Goal: Task Accomplishment & Management: Manage account settings

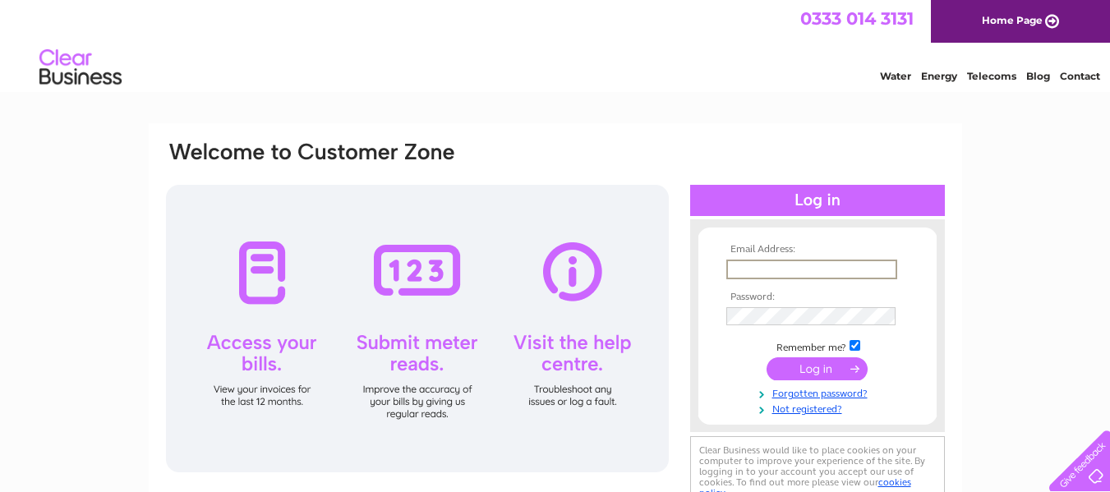
click at [806, 267] on input "text" at bounding box center [811, 270] width 171 height 20
type input "[PERSON_NAME][EMAIL_ADDRESS][PERSON_NAME][DOMAIN_NAME]"
click at [813, 372] on input "submit" at bounding box center [817, 367] width 101 height 23
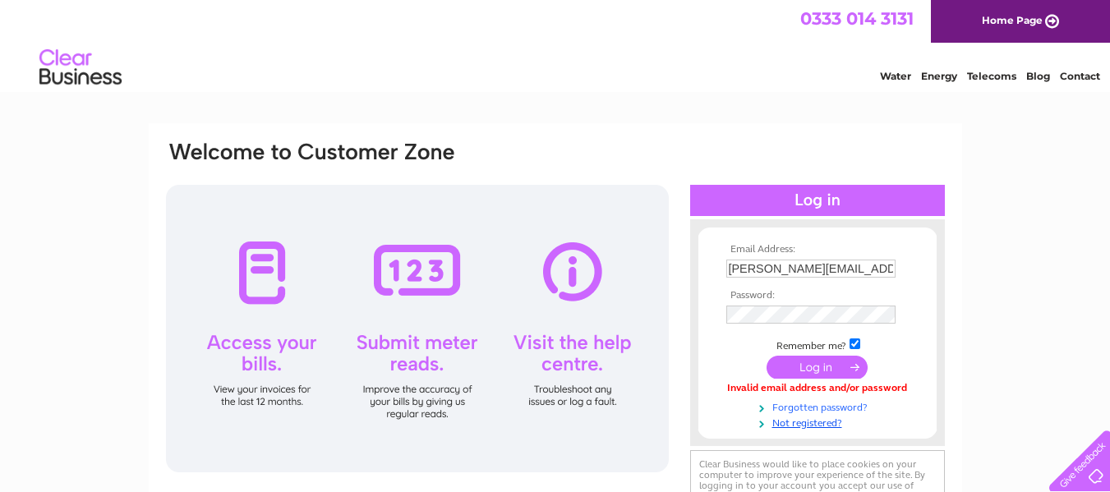
click at [806, 407] on link "Forgotten password?" at bounding box center [819, 406] width 186 height 16
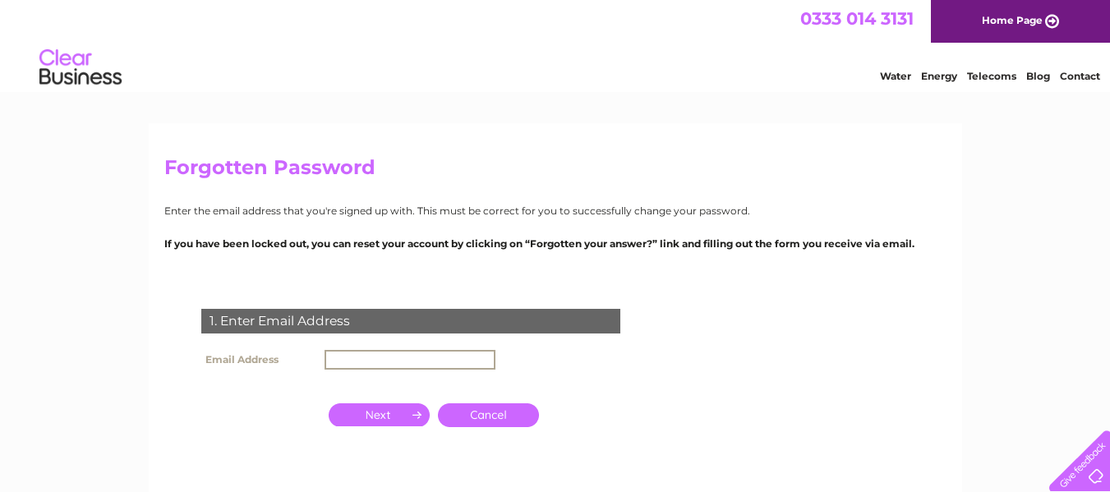
click at [426, 360] on input "text" at bounding box center [410, 360] width 171 height 20
type input "[PERSON_NAME][EMAIL_ADDRESS][PERSON_NAME][DOMAIN_NAME]"
click at [390, 409] on input "button" at bounding box center [379, 413] width 101 height 23
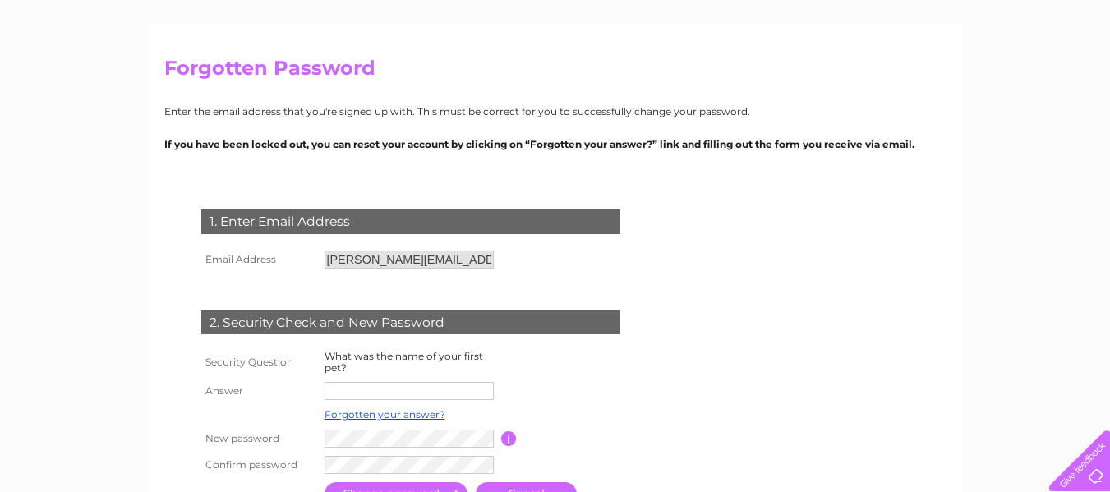
scroll to position [102, 0]
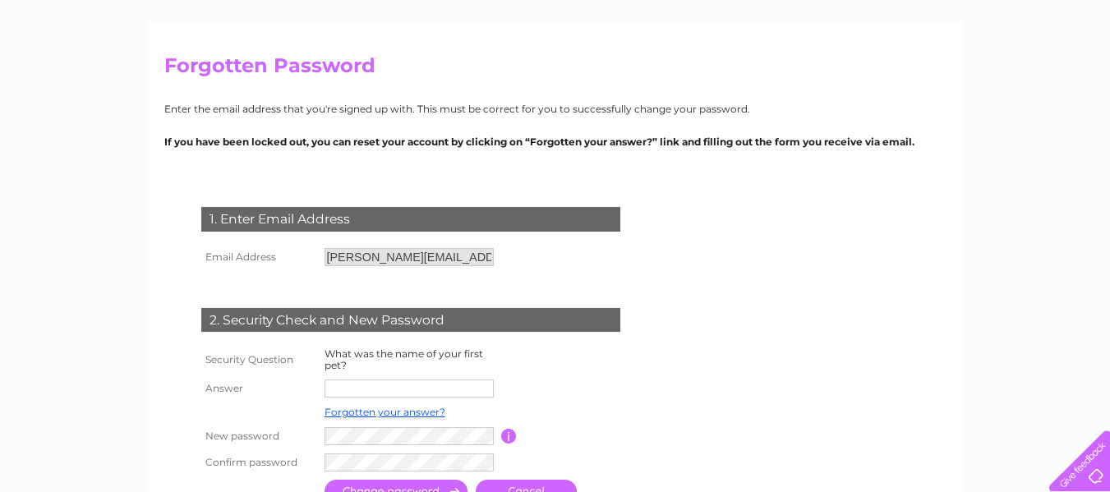
click at [353, 391] on input "text" at bounding box center [409, 389] width 169 height 18
type input "Heida"
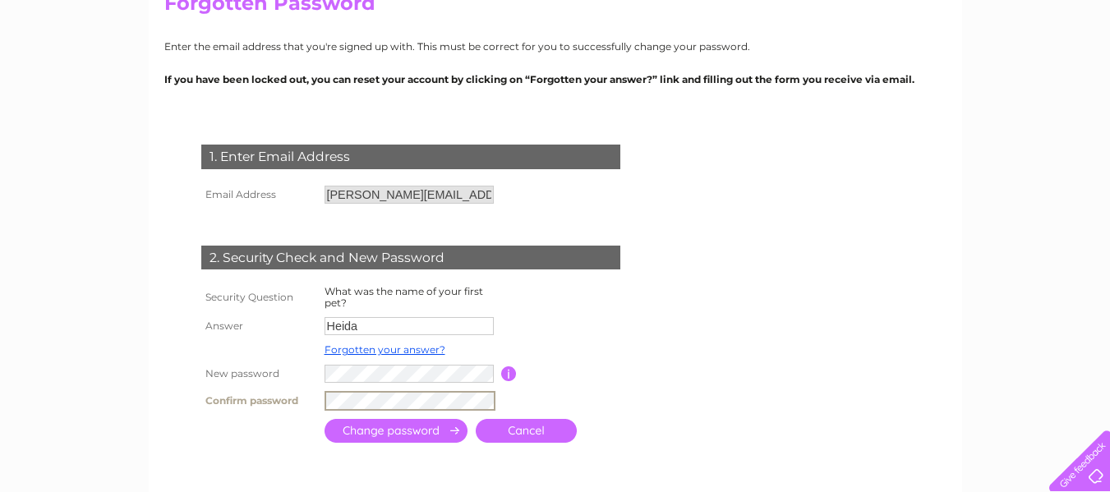
scroll to position [177, 0]
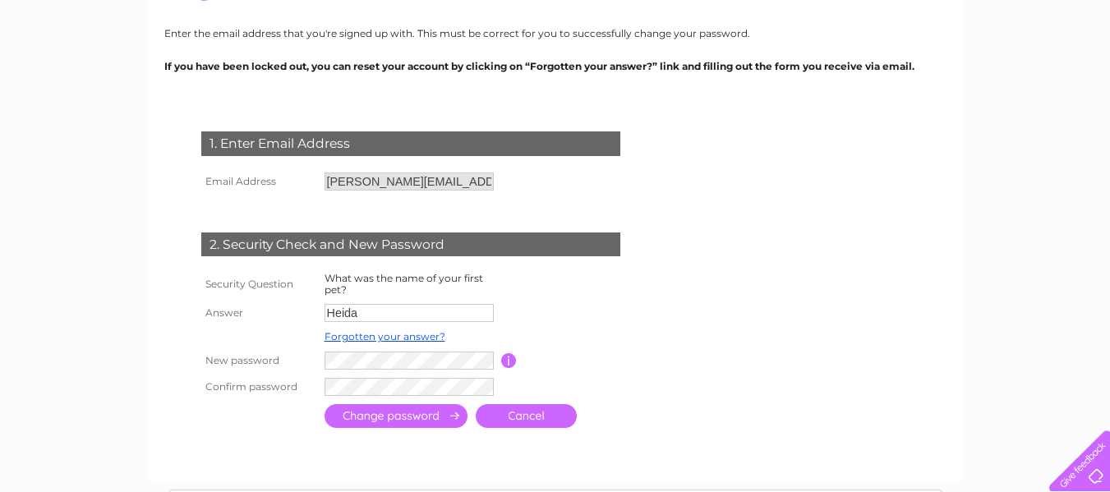
click at [418, 409] on input "submit" at bounding box center [396, 416] width 143 height 24
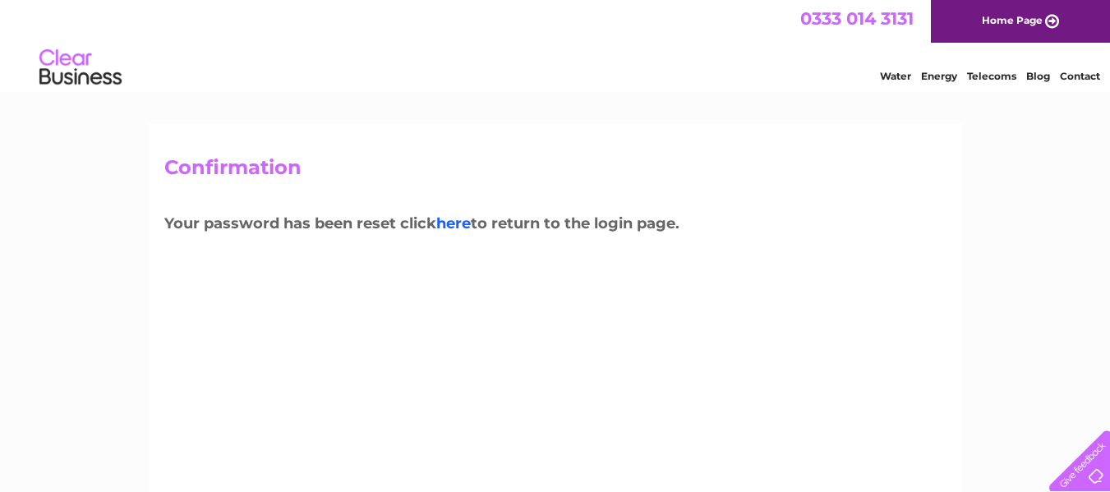
click at [461, 223] on link "here" at bounding box center [453, 223] width 35 height 18
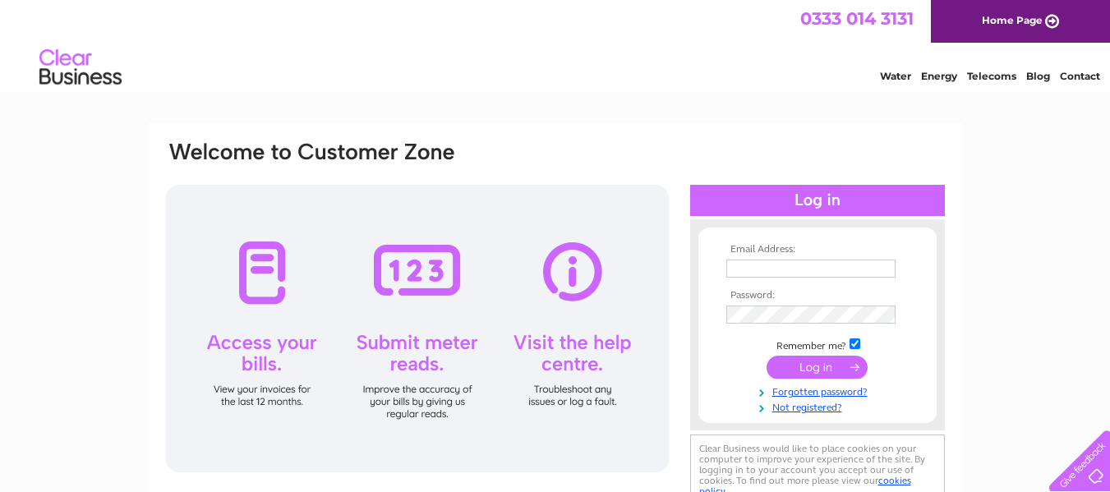
click at [777, 266] on input "text" at bounding box center [810, 269] width 169 height 18
type input "marilyn.paterson@yahoo.co.uk"
click at [831, 366] on input "submit" at bounding box center [817, 367] width 101 height 23
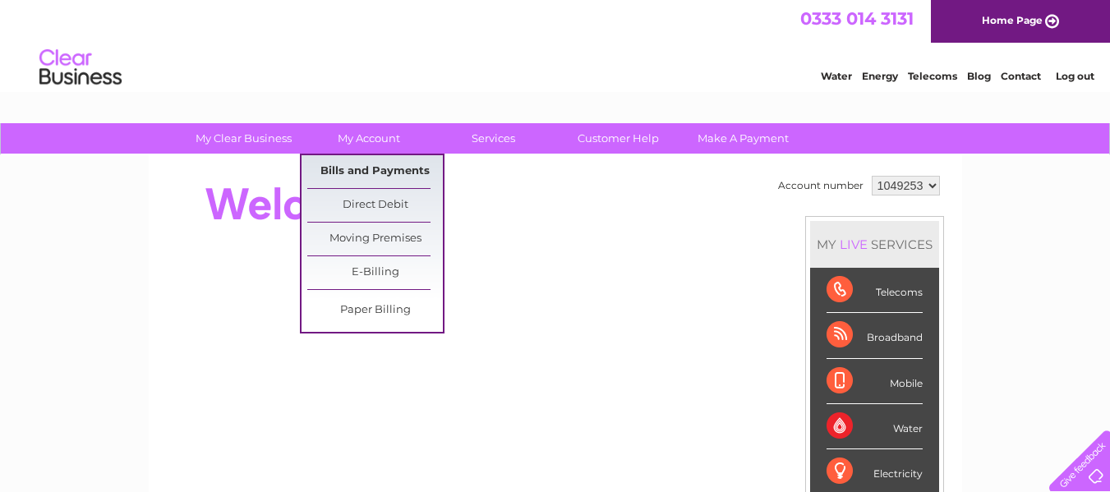
click at [357, 165] on link "Bills and Payments" at bounding box center [375, 171] width 136 height 33
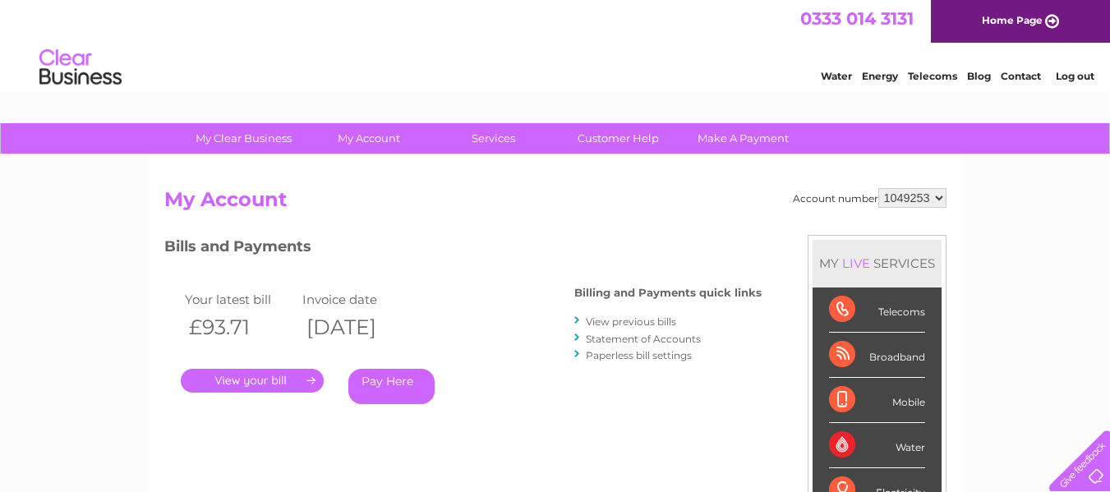
click at [279, 375] on link "." at bounding box center [252, 381] width 143 height 24
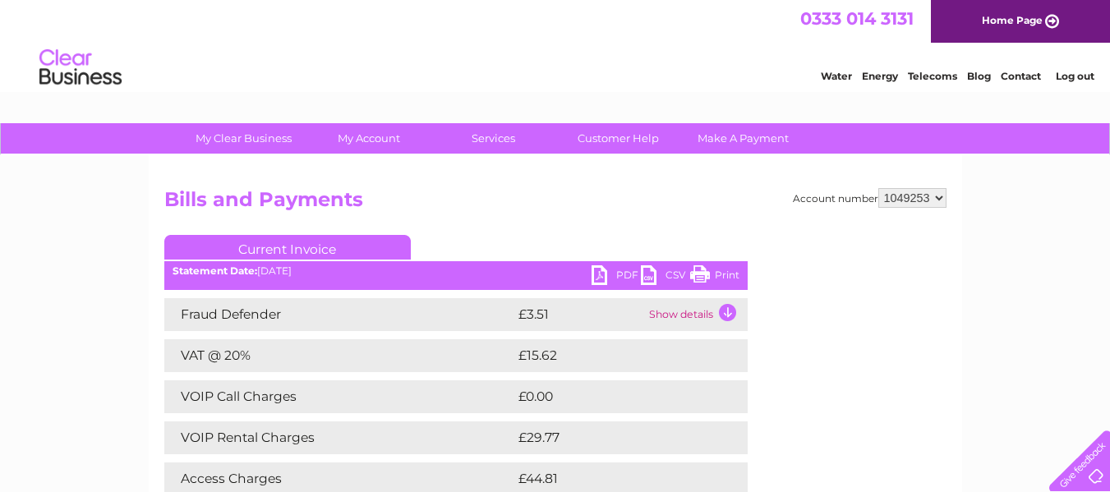
click at [598, 272] on link "PDF" at bounding box center [616, 277] width 49 height 24
